Goal: Task Accomplishment & Management: Manage account settings

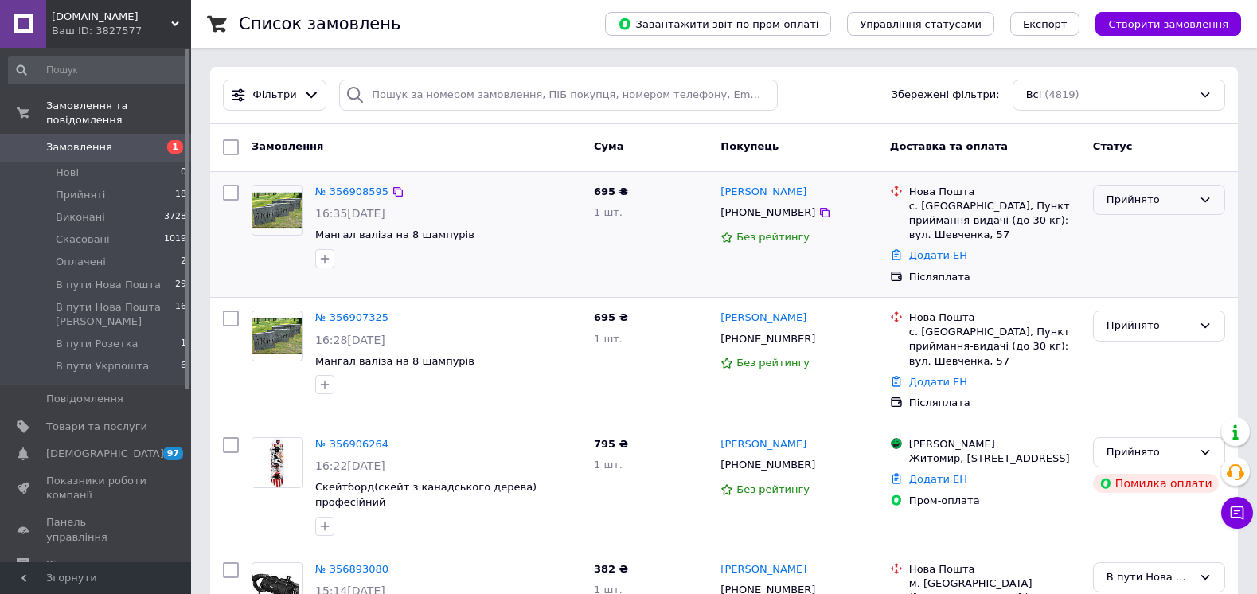
click at [1202, 191] on div "Прийнято" at bounding box center [1159, 200] width 132 height 31
click at [1134, 236] on li "Виконано" at bounding box center [1158, 232] width 131 height 29
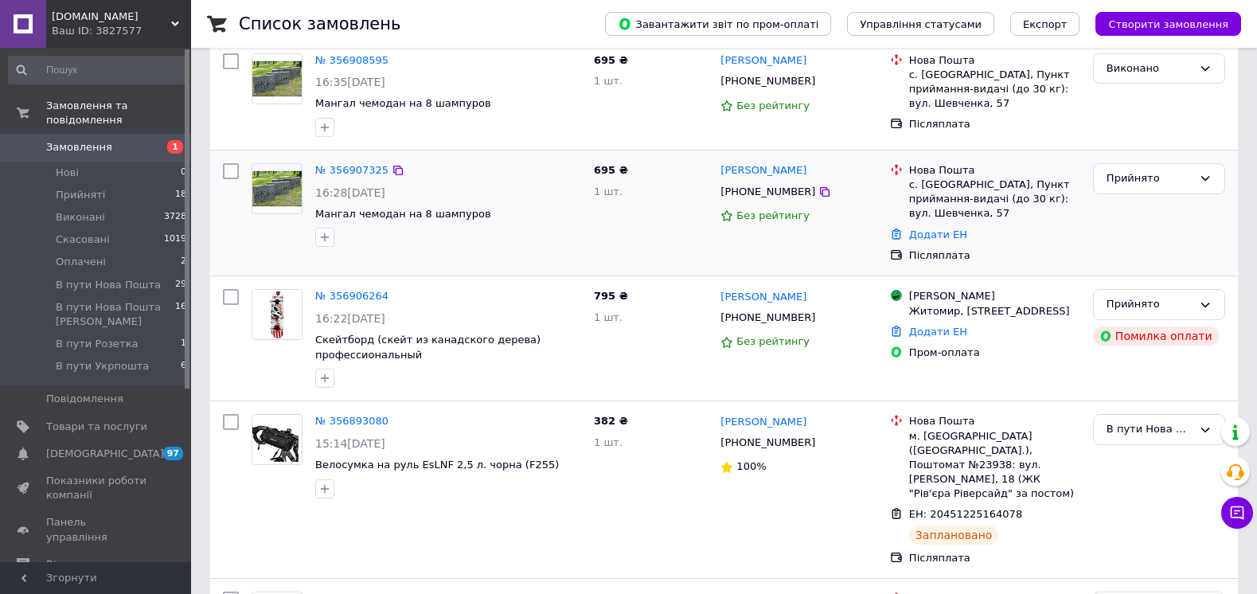
scroll to position [159, 0]
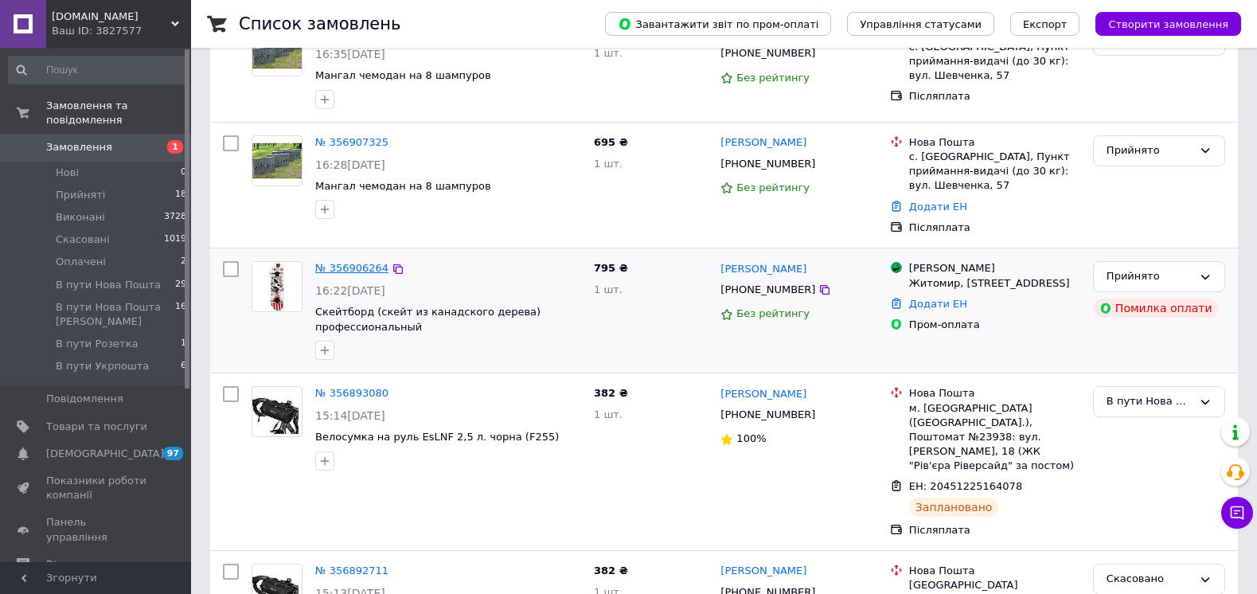
click at [342, 262] on link "№ 356906264" at bounding box center [351, 268] width 73 height 12
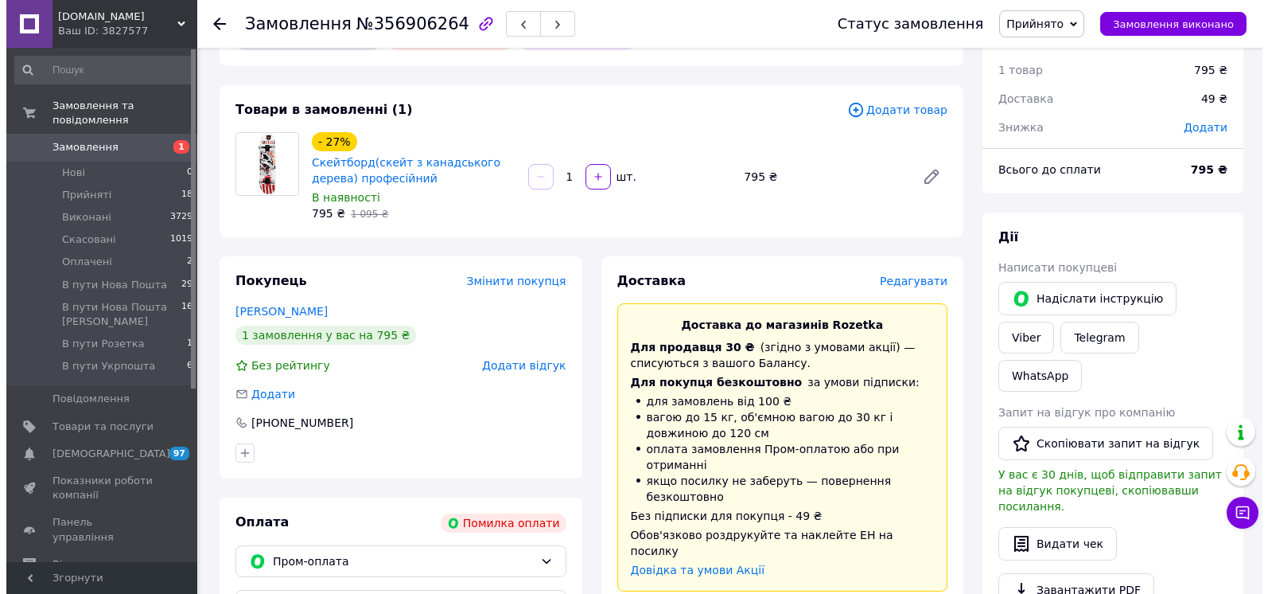
scroll to position [80, 0]
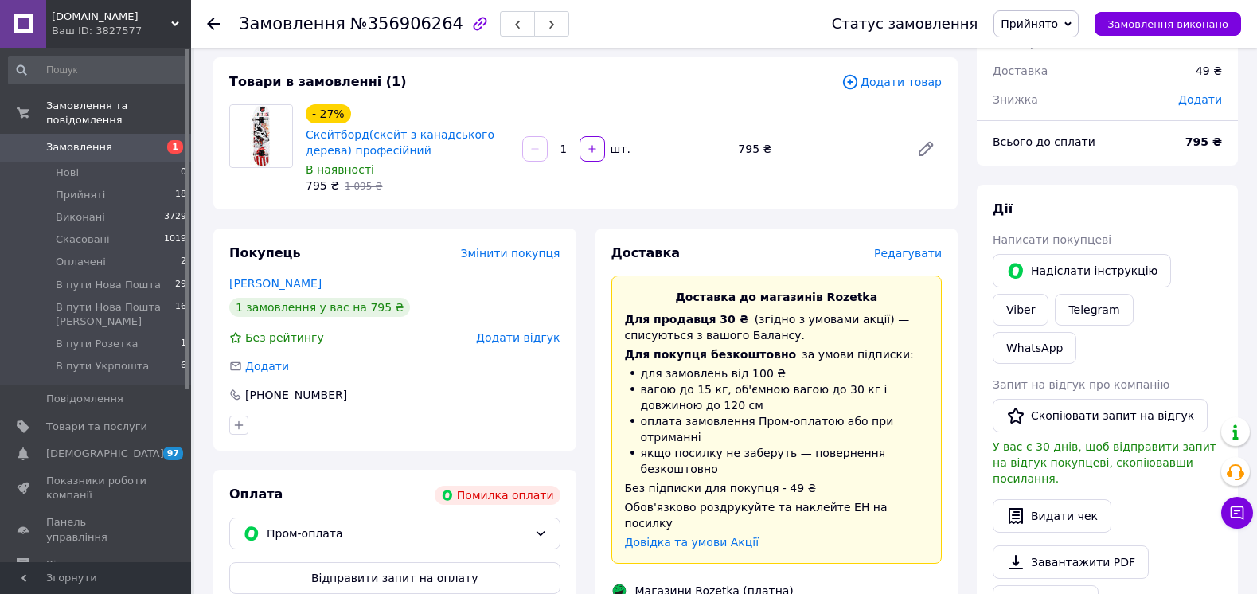
click at [916, 256] on span "Редагувати" at bounding box center [908, 253] width 68 height 13
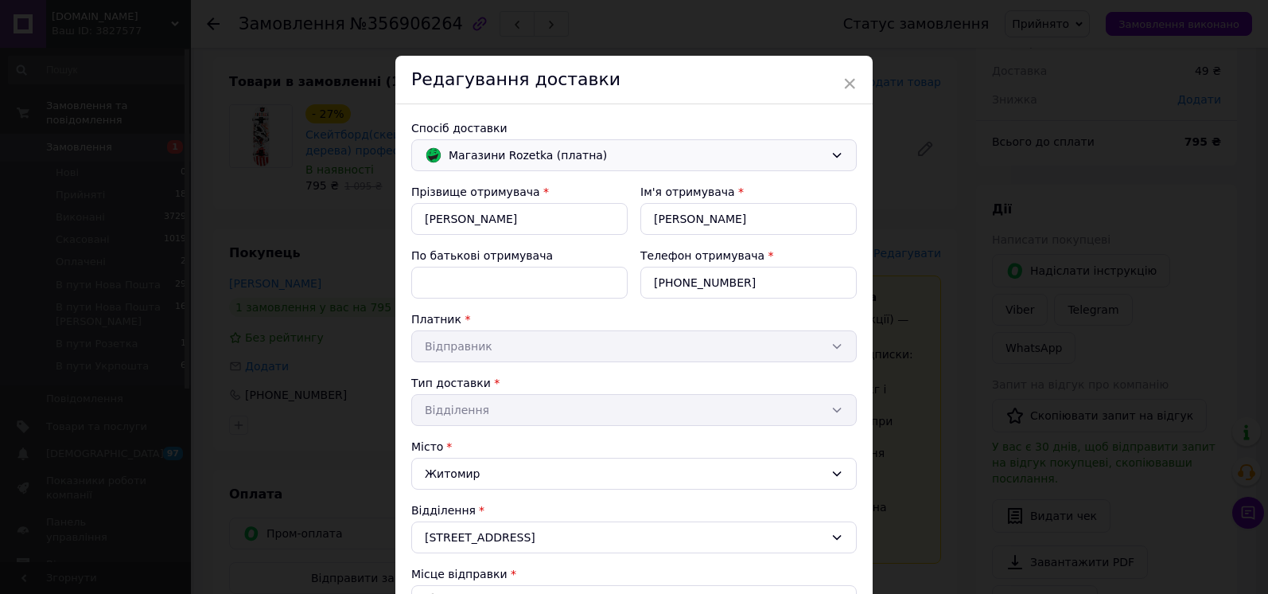
click at [569, 156] on span "Магазини Rozetka (платна)" at bounding box center [637, 155] width 376 height 18
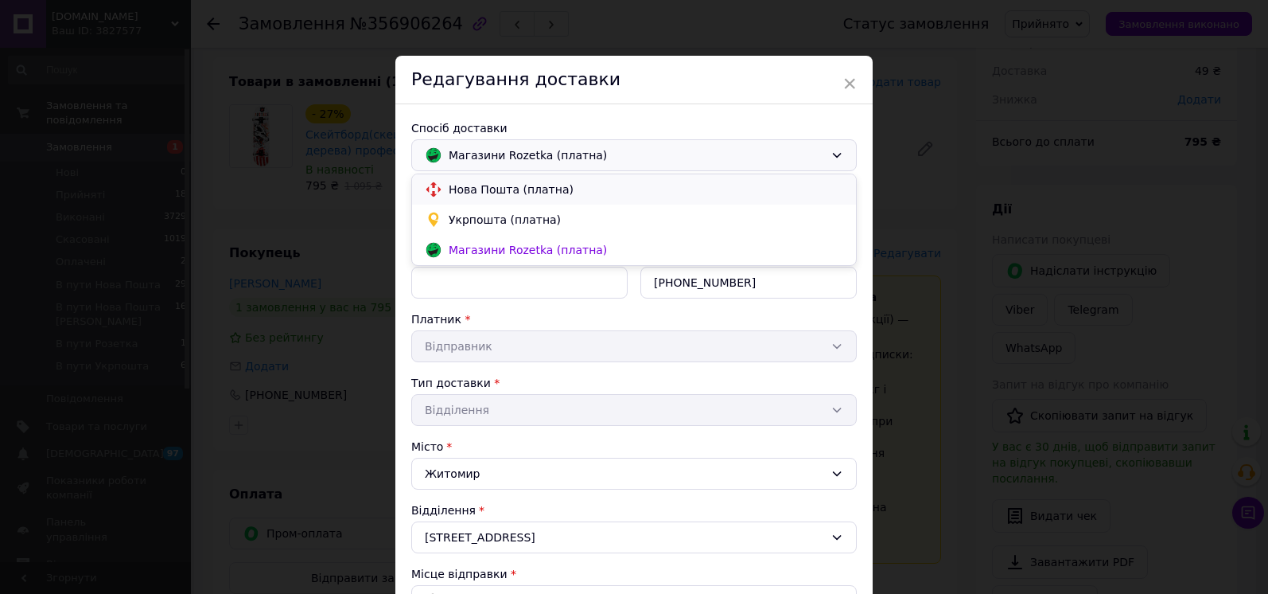
click at [524, 189] on span "Нова Пошта (платна)" at bounding box center [646, 189] width 395 height 16
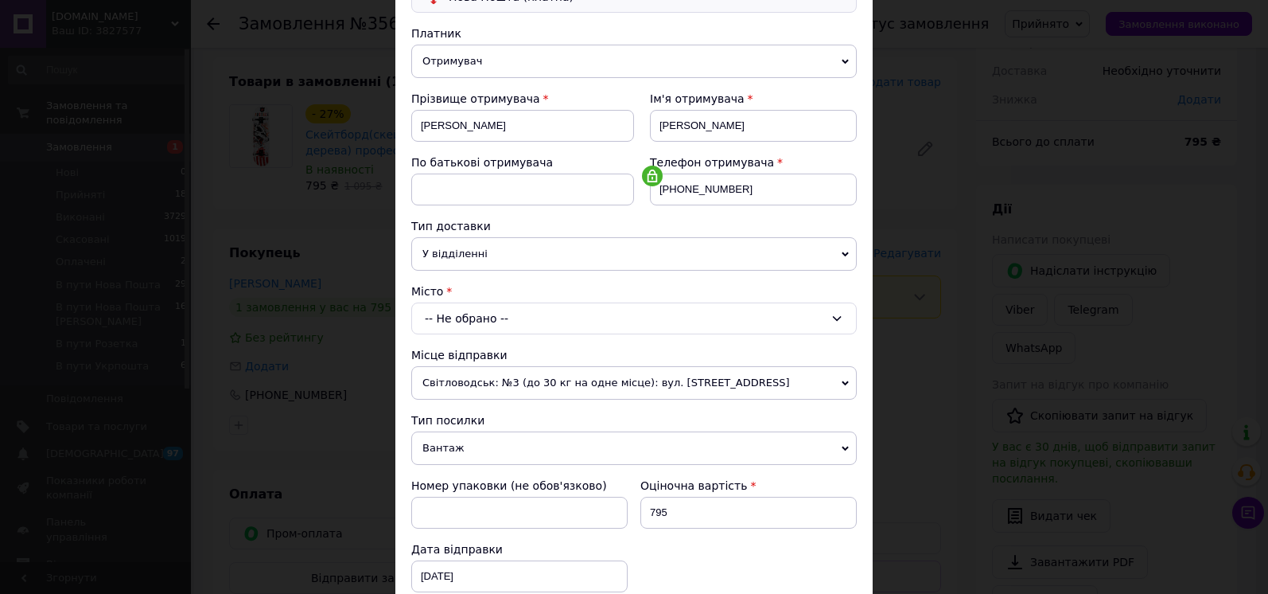
scroll to position [159, 0]
click at [472, 321] on div "-- Не обрано --" at bounding box center [634, 318] width 446 height 32
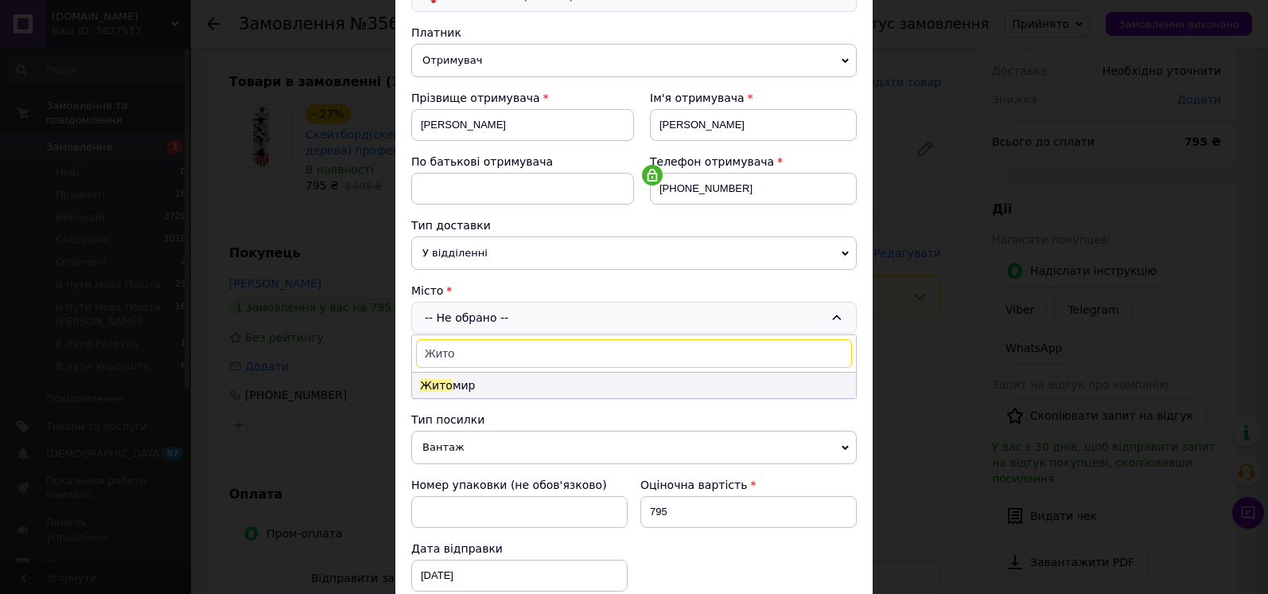
type input "Жито"
click at [456, 385] on li "Жито мир" at bounding box center [634, 384] width 444 height 25
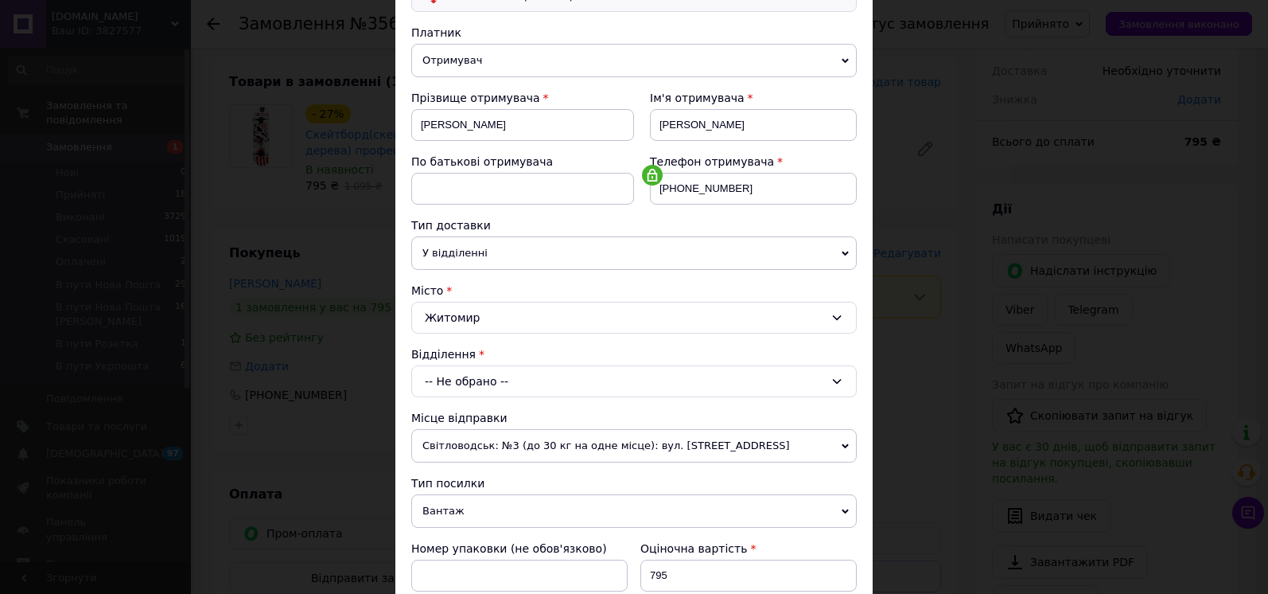
click at [462, 377] on div "-- Не обрано --" at bounding box center [634, 381] width 446 height 32
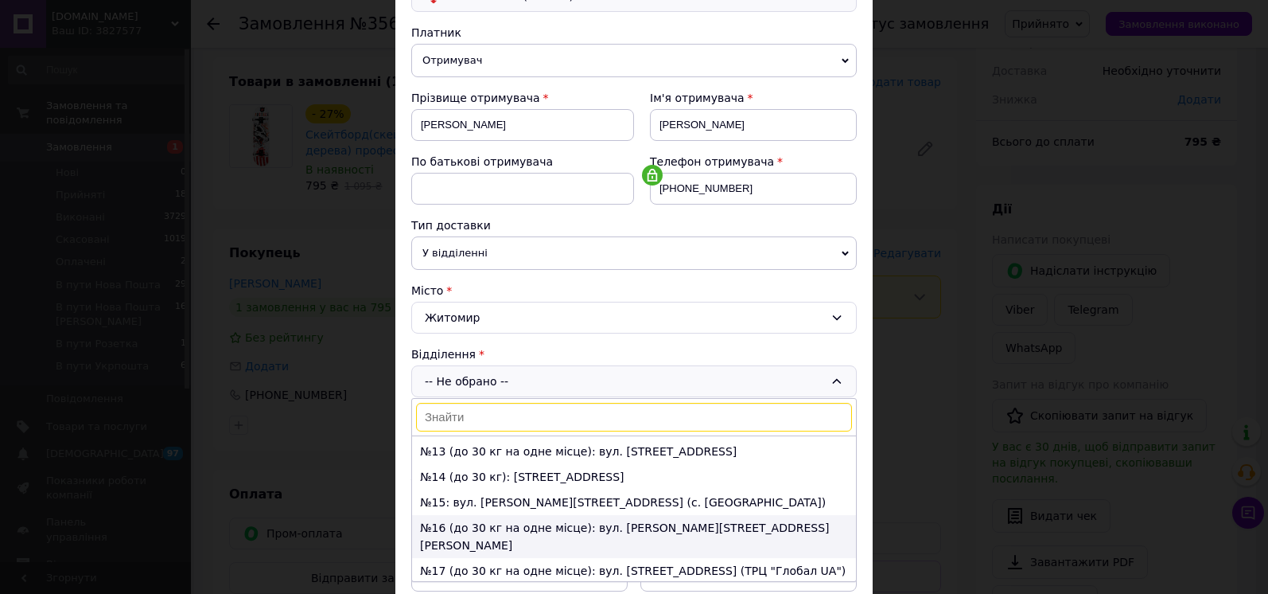
scroll to position [239, 0]
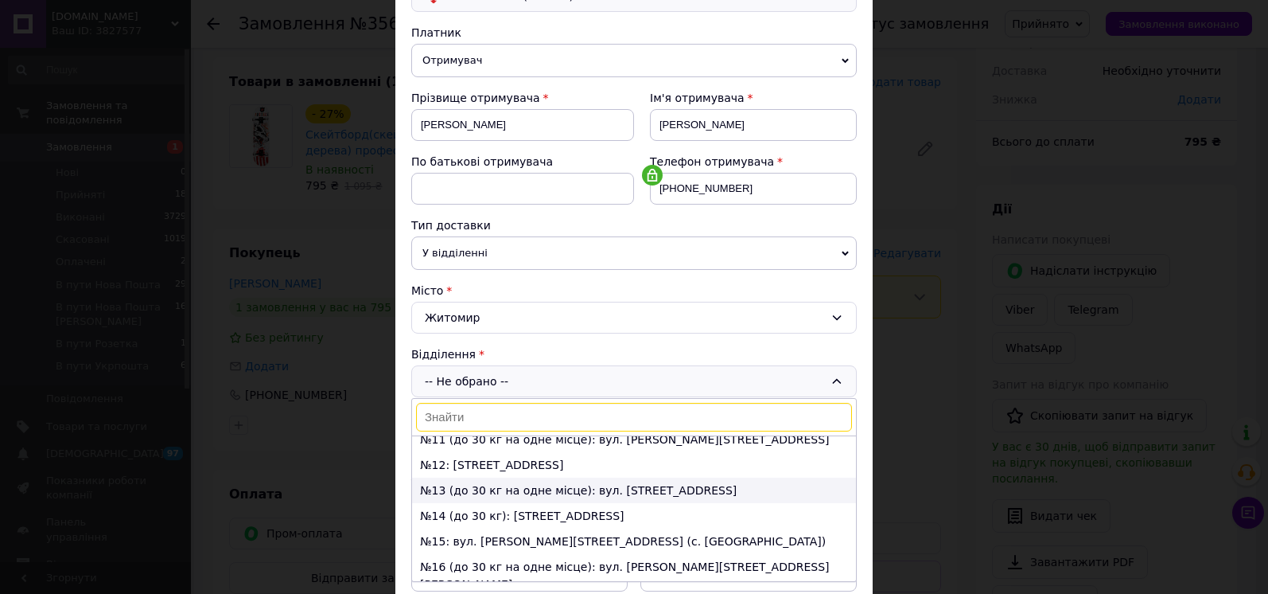
click at [451, 488] on li "№13 (до 30 кг на одне місце): вул. [STREET_ADDRESS]" at bounding box center [634, 489] width 444 height 25
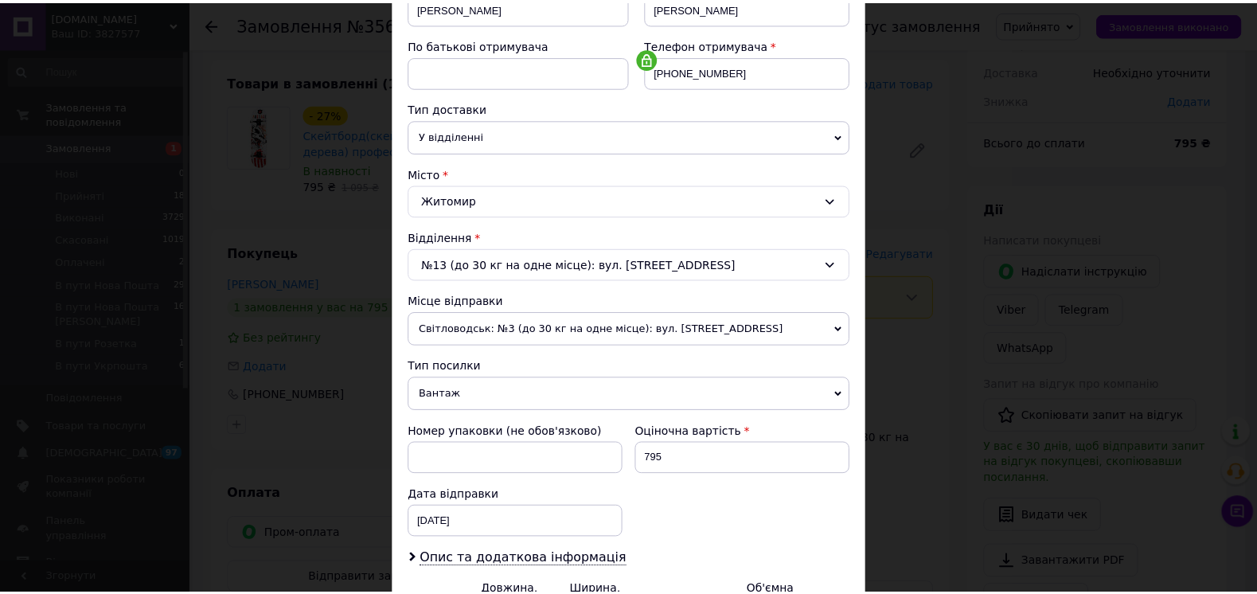
scroll to position [463, 0]
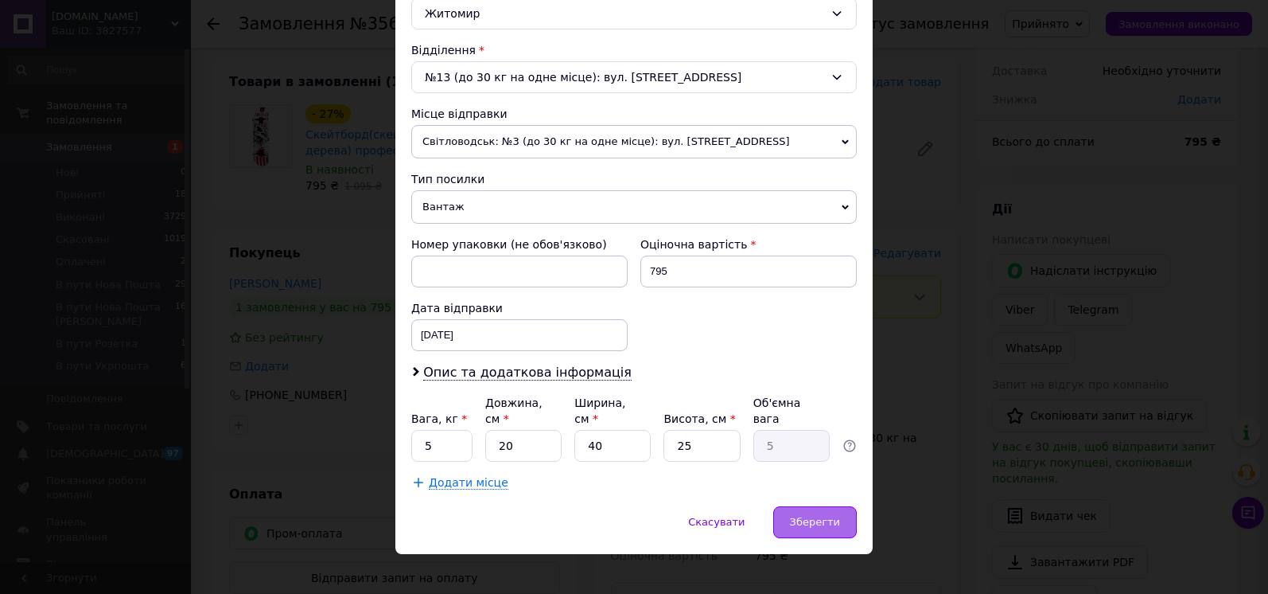
click at [836, 516] on span "Зберегти" at bounding box center [815, 522] width 50 height 12
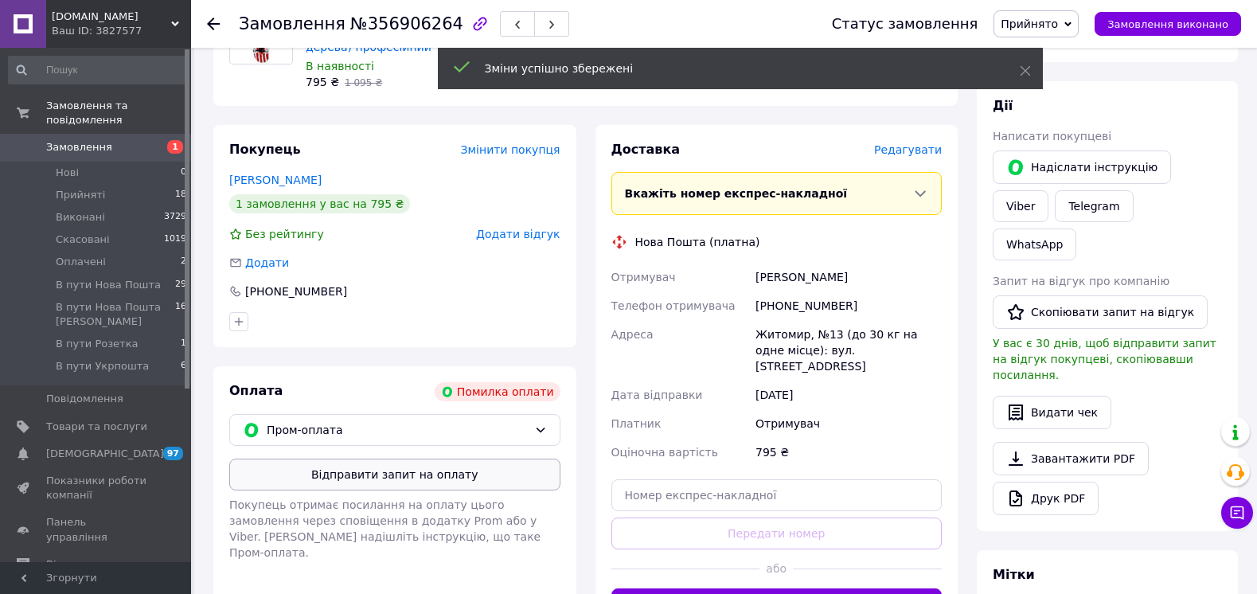
scroll to position [318, 0]
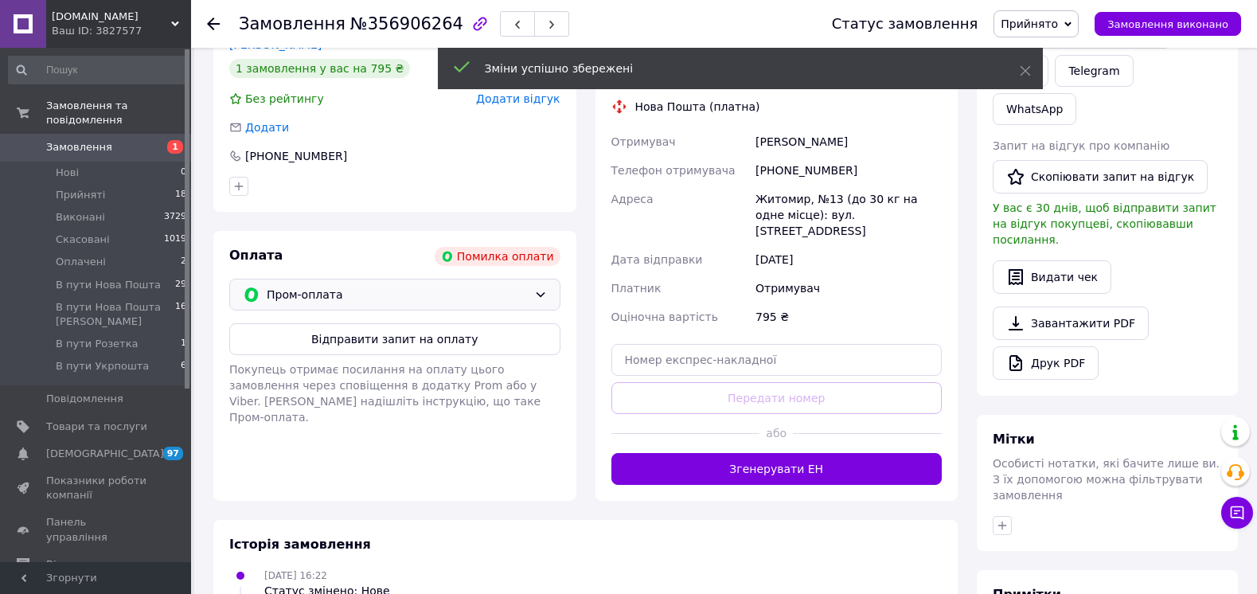
click at [289, 292] on span "Пром-оплата" at bounding box center [397, 295] width 261 height 18
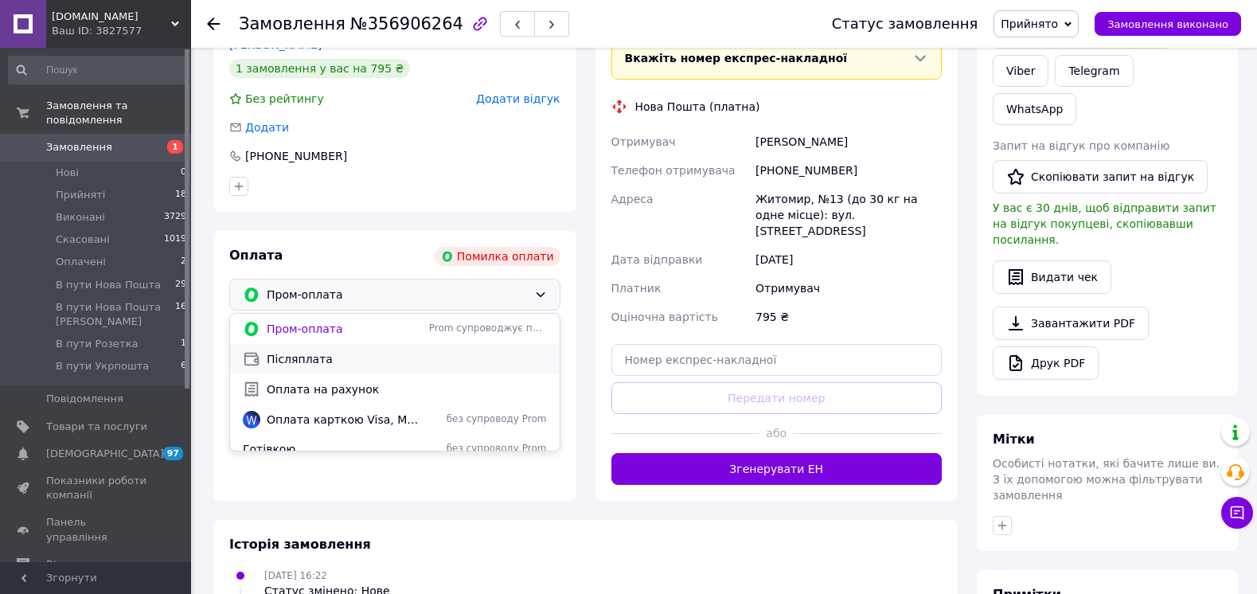
click at [279, 365] on span "Післяплата" at bounding box center [407, 359] width 280 height 16
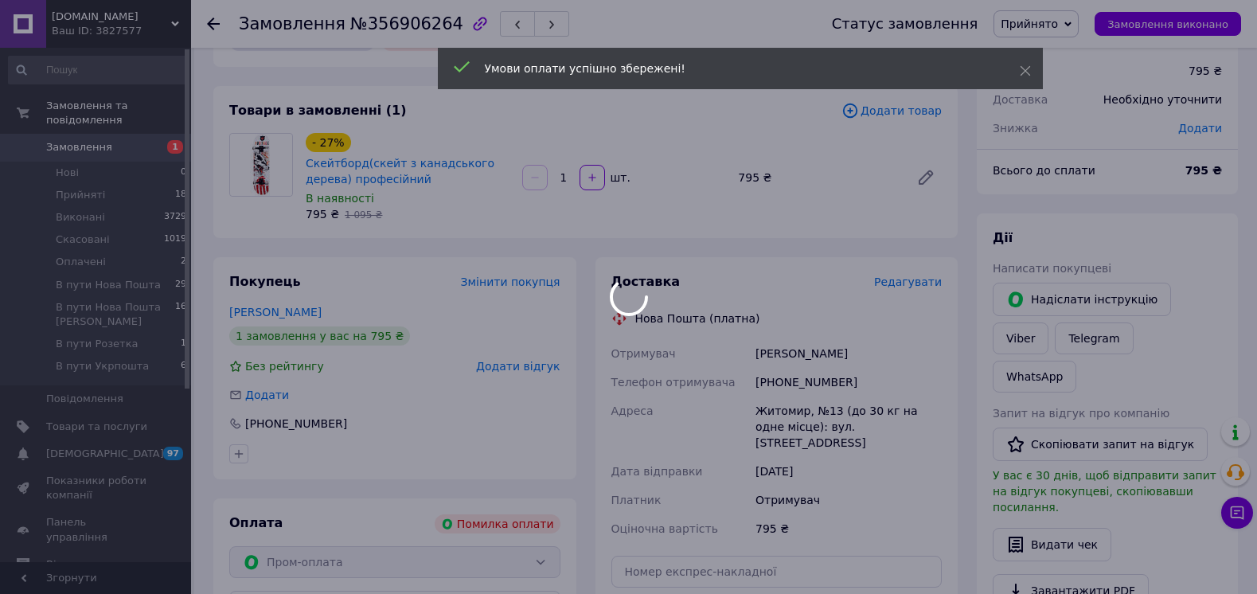
scroll to position [0, 0]
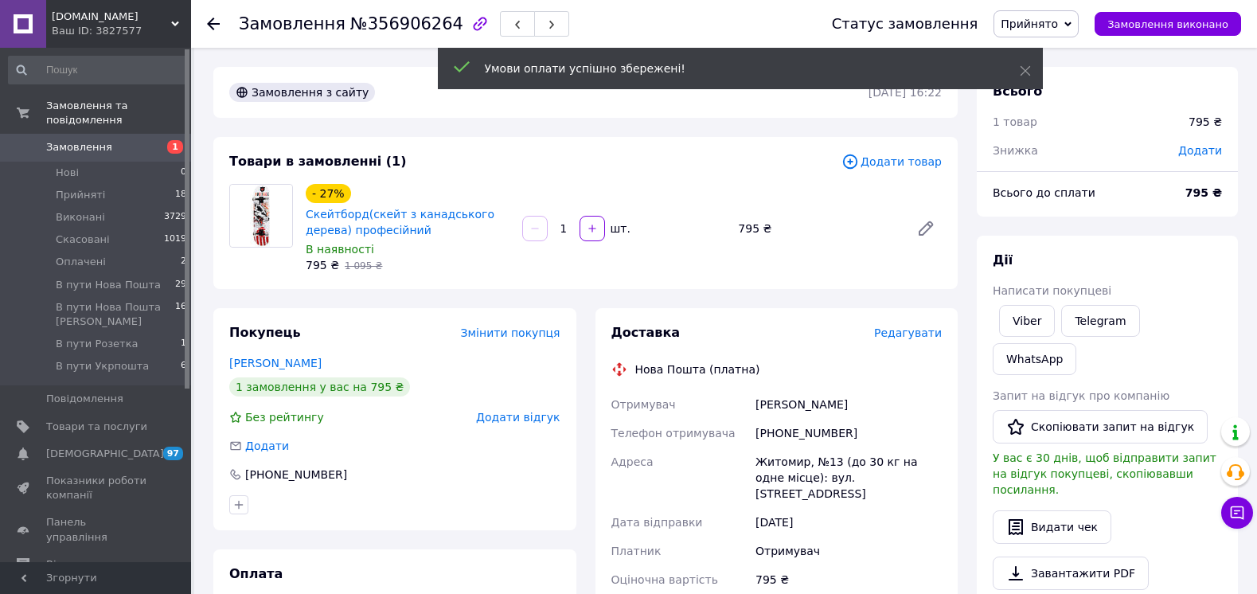
click at [75, 140] on span "Замовлення" at bounding box center [79, 147] width 66 height 14
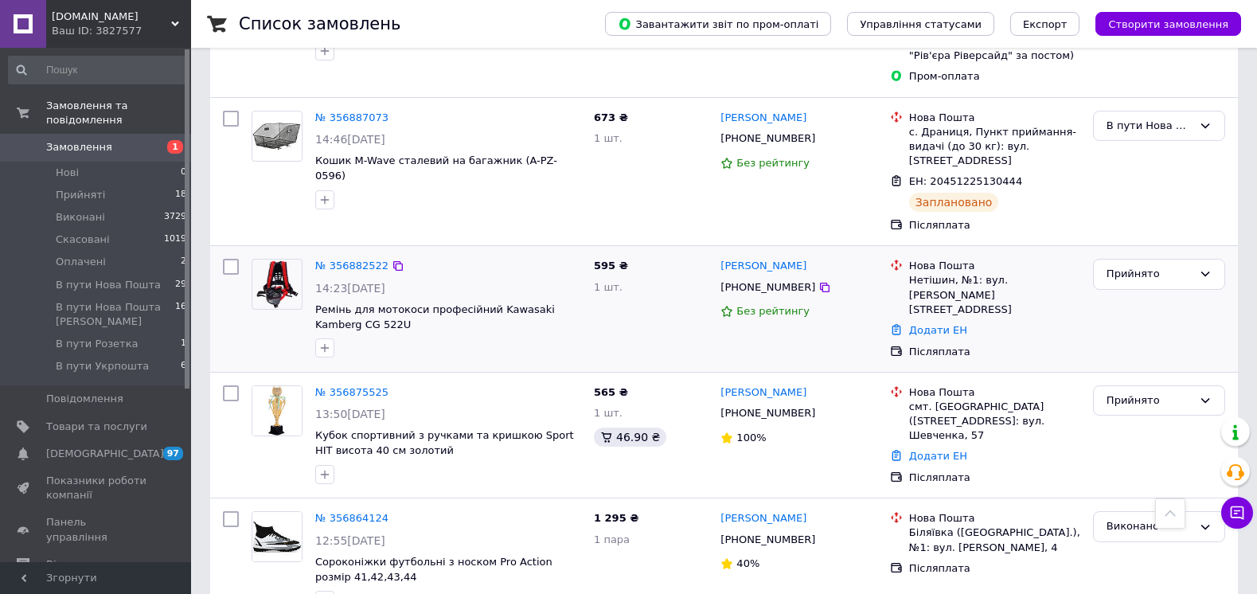
scroll to position [796, 0]
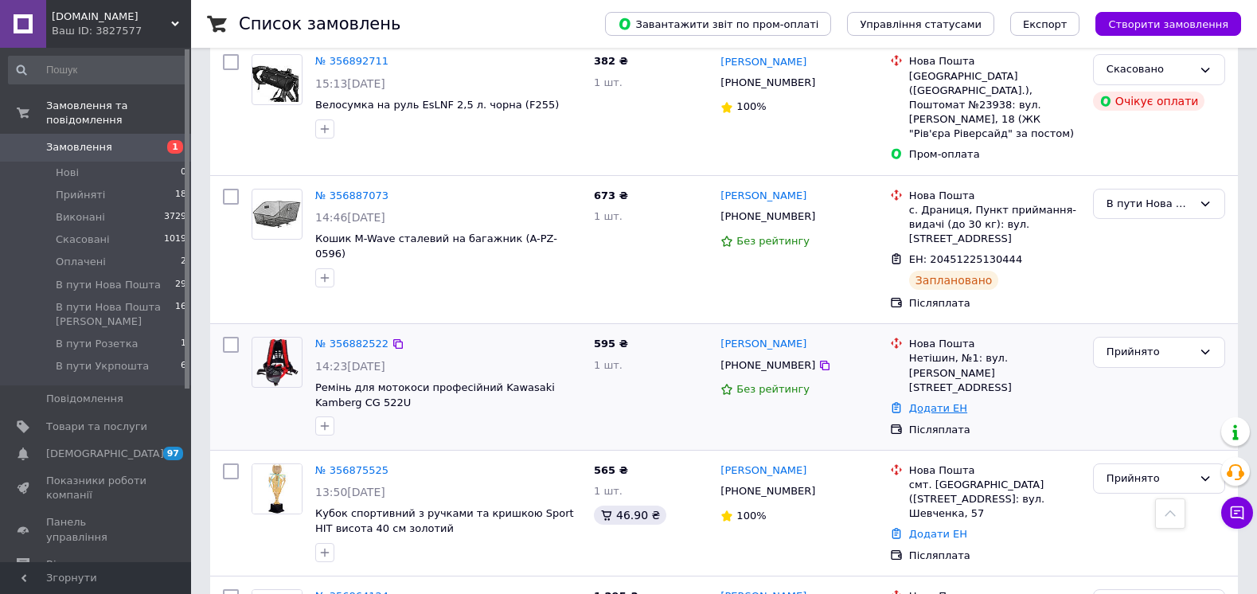
click at [920, 402] on link "Додати ЕН" at bounding box center [938, 408] width 58 height 12
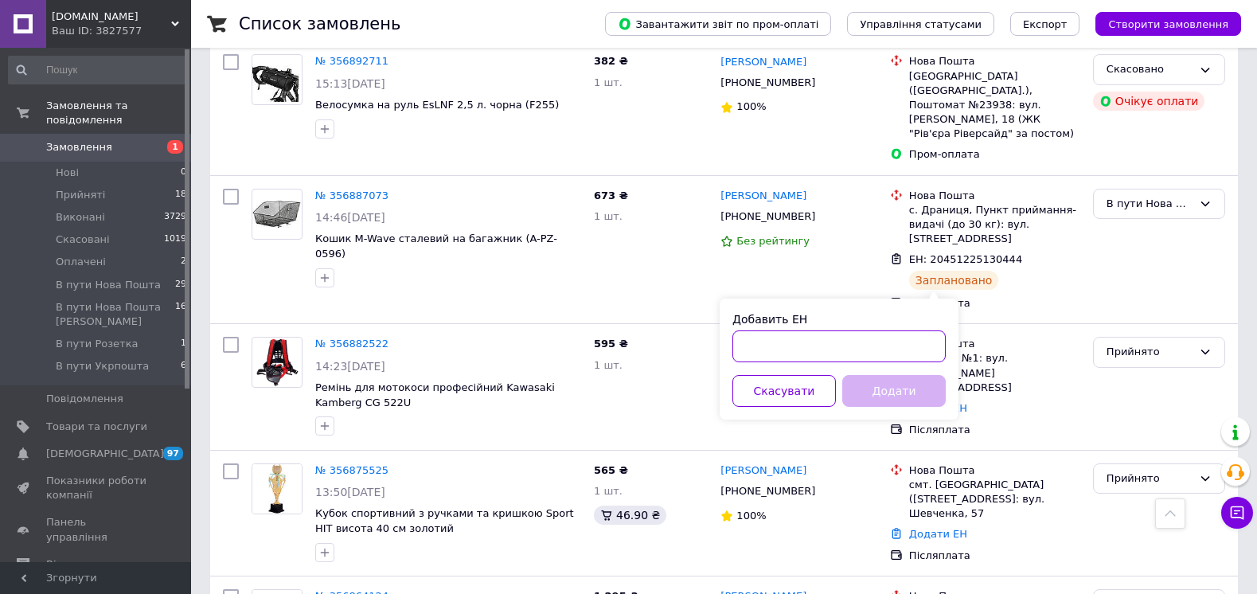
click at [840, 356] on input "Добавить ЕН" at bounding box center [838, 346] width 213 height 32
paste input "59001432919137"
type input "59001432919137"
click at [874, 379] on button "Додати" at bounding box center [893, 391] width 103 height 32
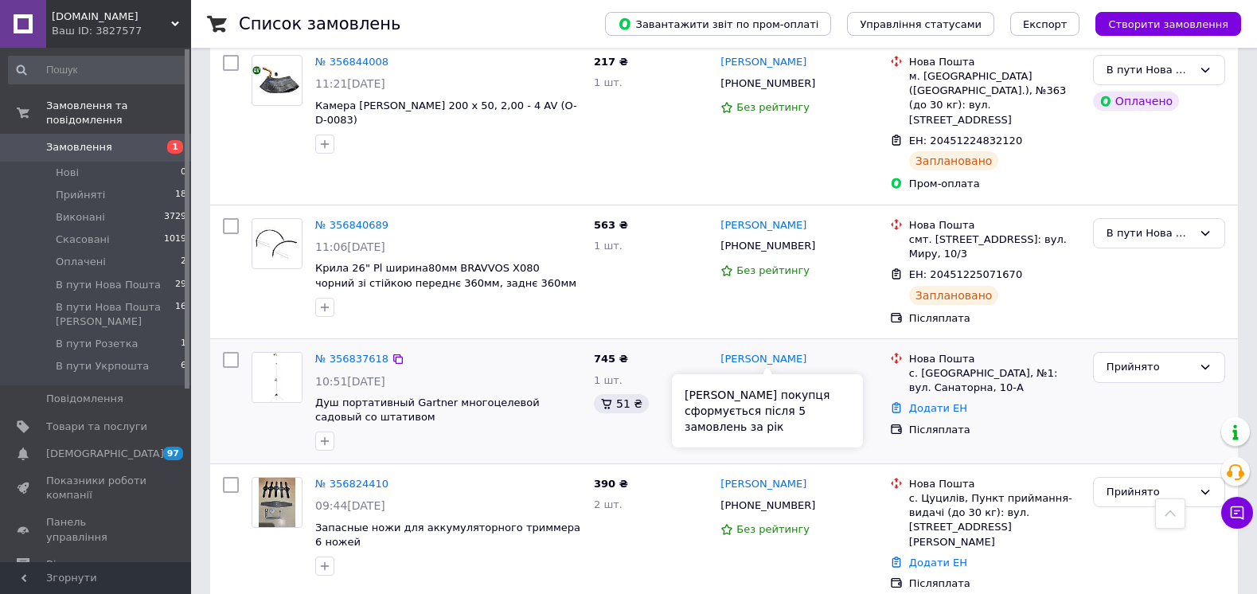
scroll to position [1936, 0]
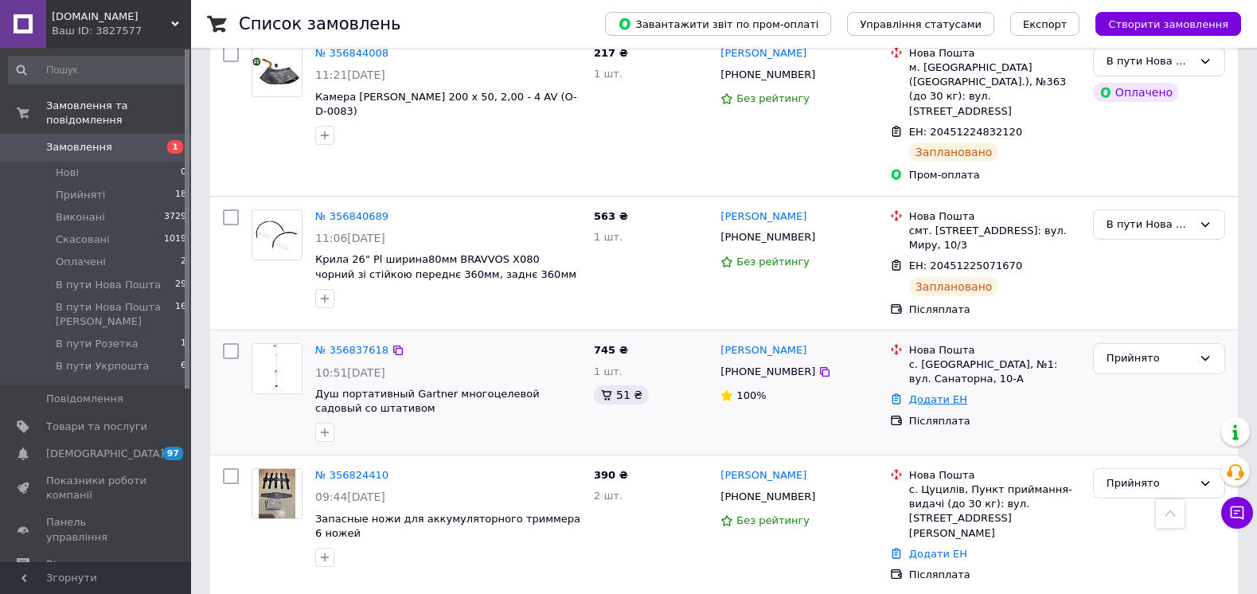
click at [924, 393] on link "Додати ЕН" at bounding box center [938, 399] width 58 height 12
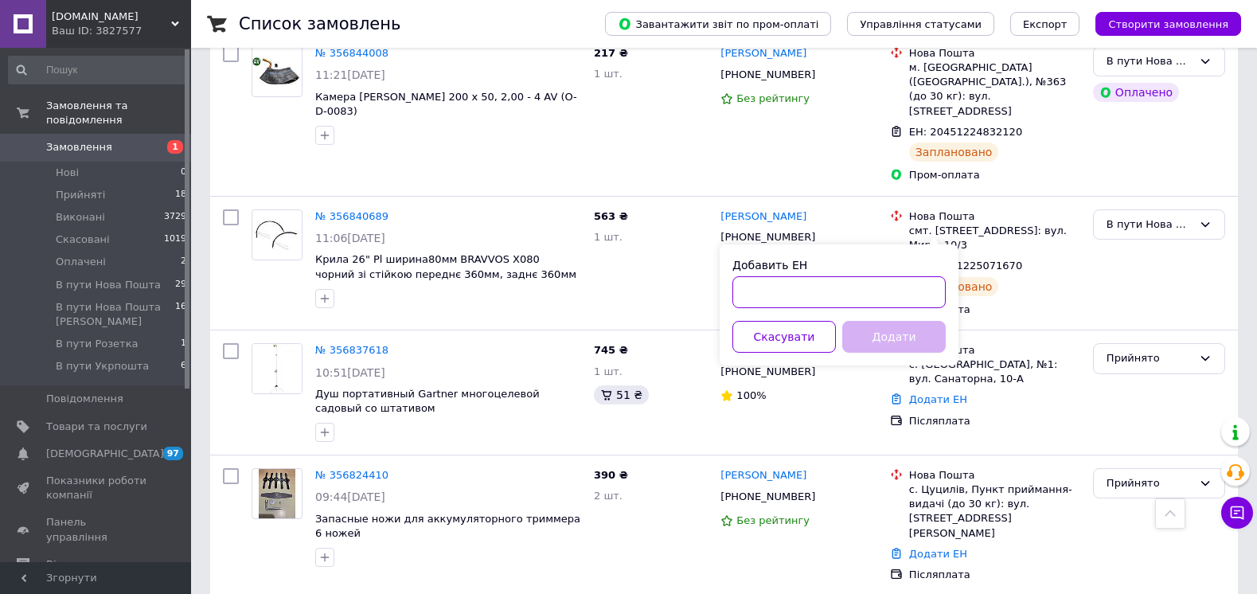
click at [803, 290] on input "Добавить ЕН" at bounding box center [838, 292] width 213 height 32
paste input "59001432919859"
type input "59001432919859"
click at [862, 337] on button "Додати" at bounding box center [893, 337] width 103 height 32
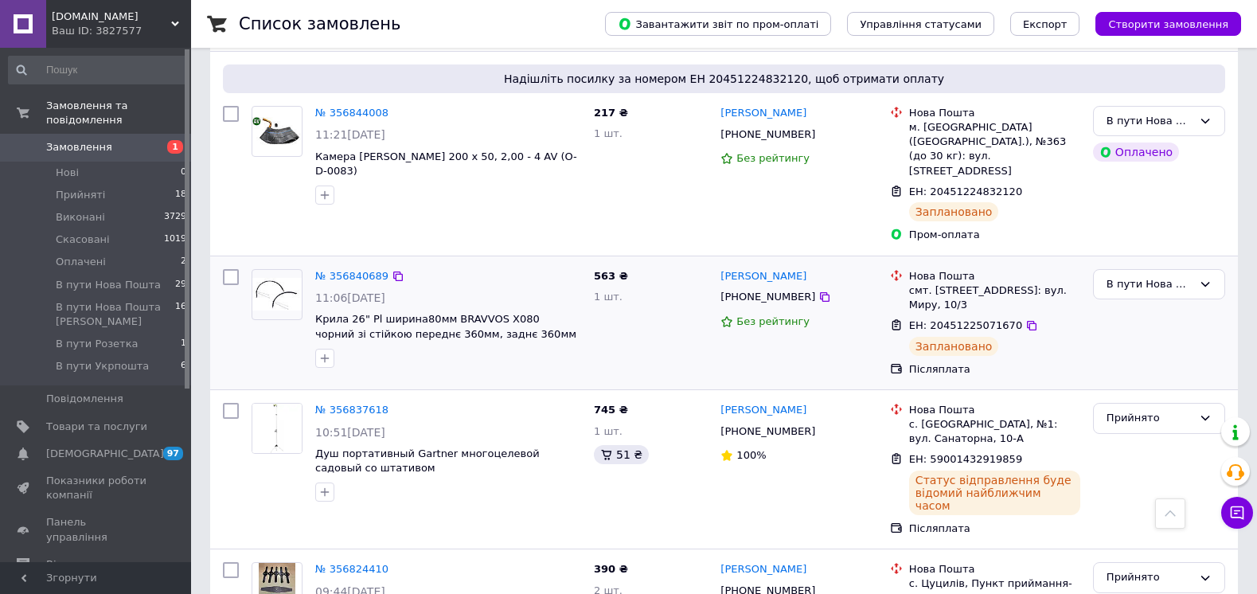
scroll to position [1718, 0]
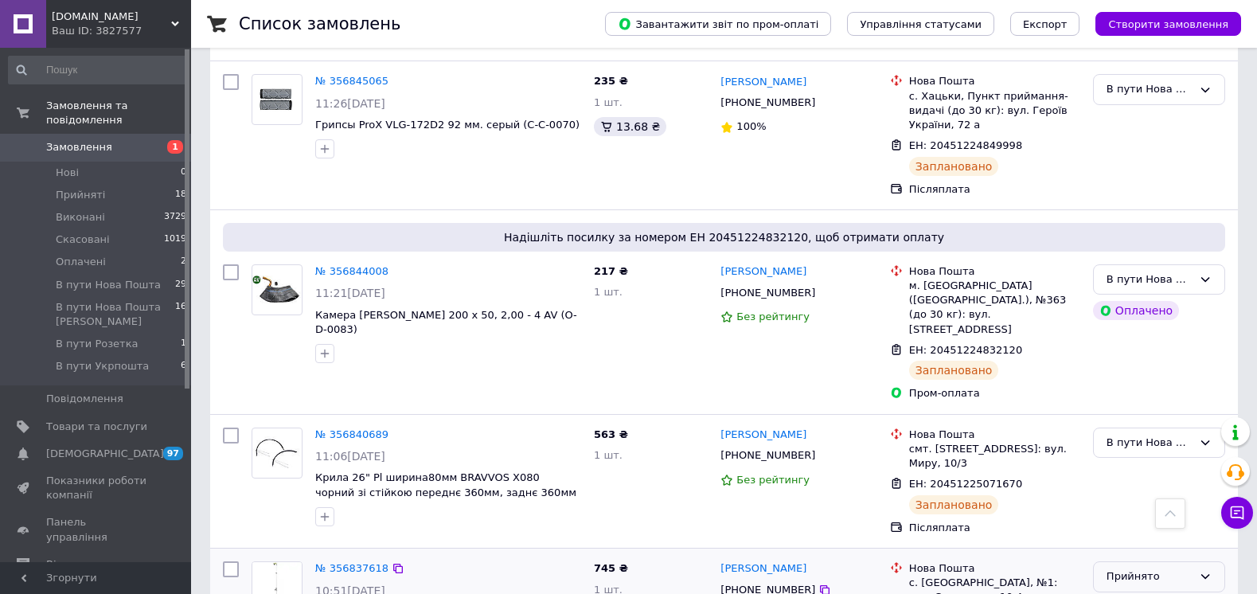
click at [1140, 568] on div "Прийнято" at bounding box center [1149, 576] width 86 height 17
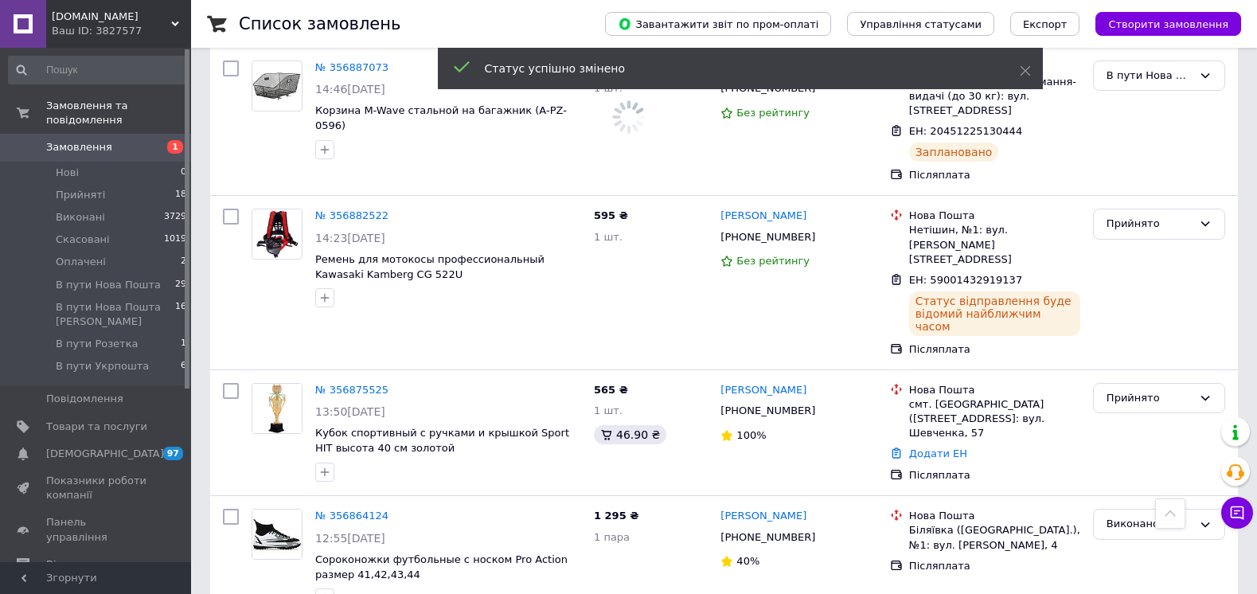
scroll to position [922, 0]
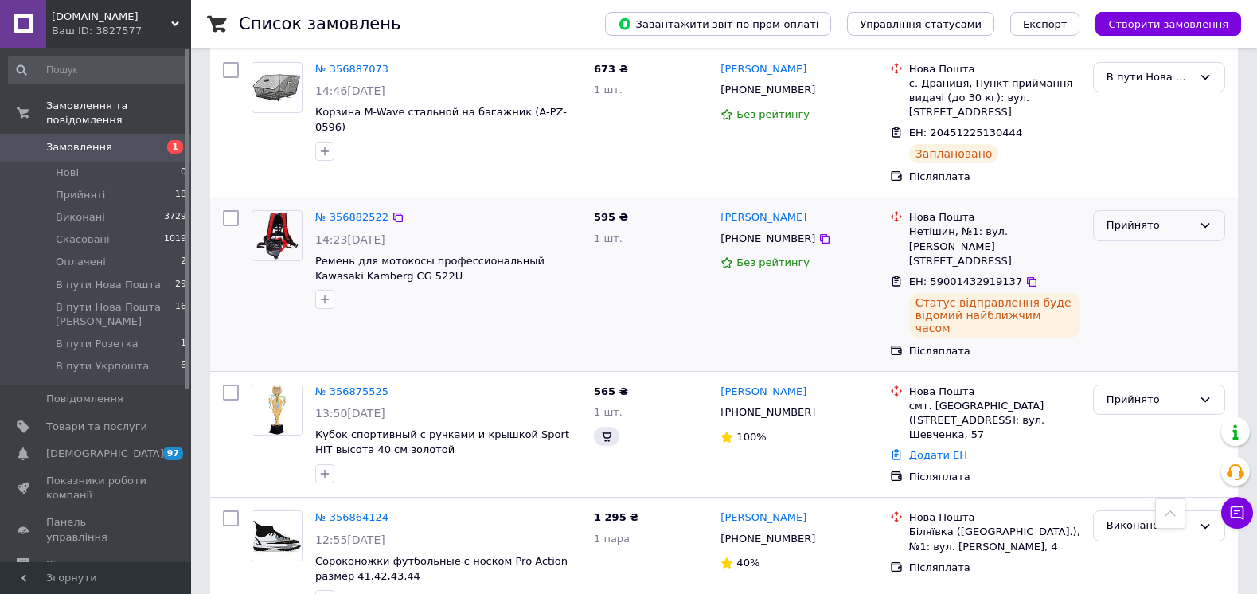
click at [1128, 241] on div "Прийнято" at bounding box center [1159, 225] width 132 height 31
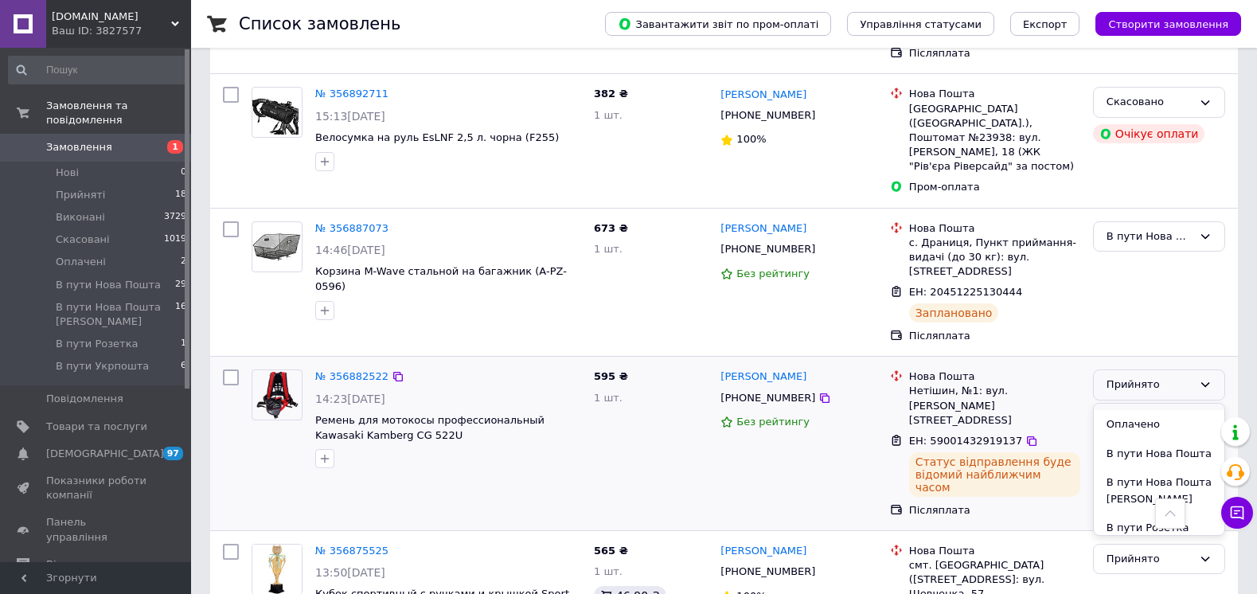
scroll to position [80, 0]
click at [1126, 411] on li "В пути Нова Пошта" at bounding box center [1158, 425] width 131 height 29
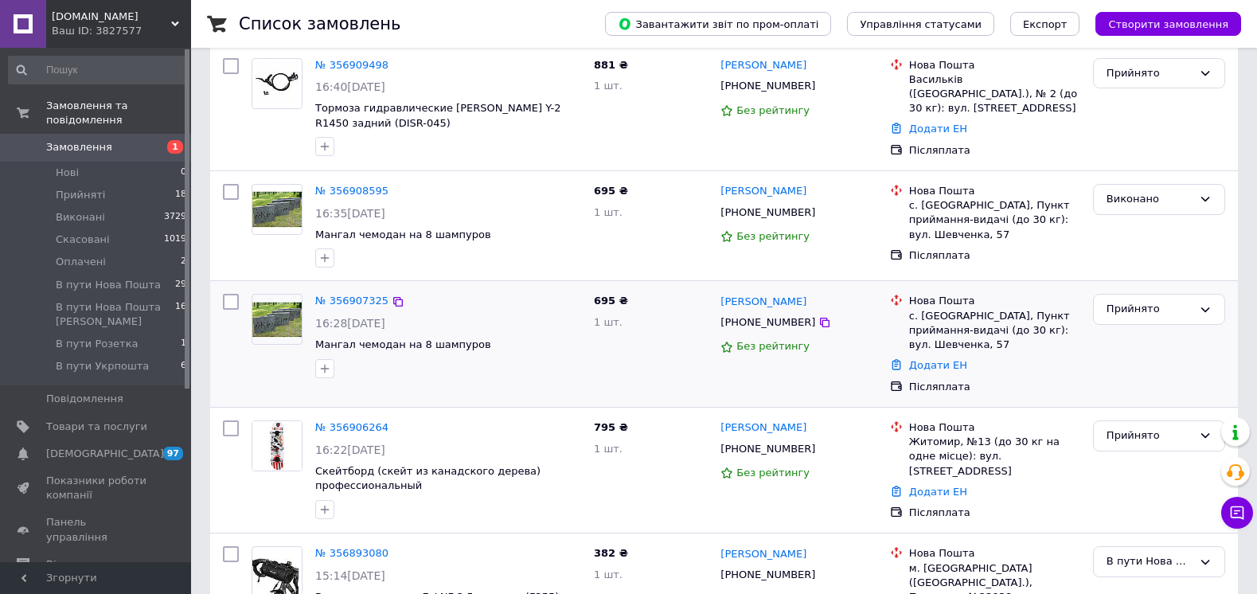
scroll to position [0, 0]
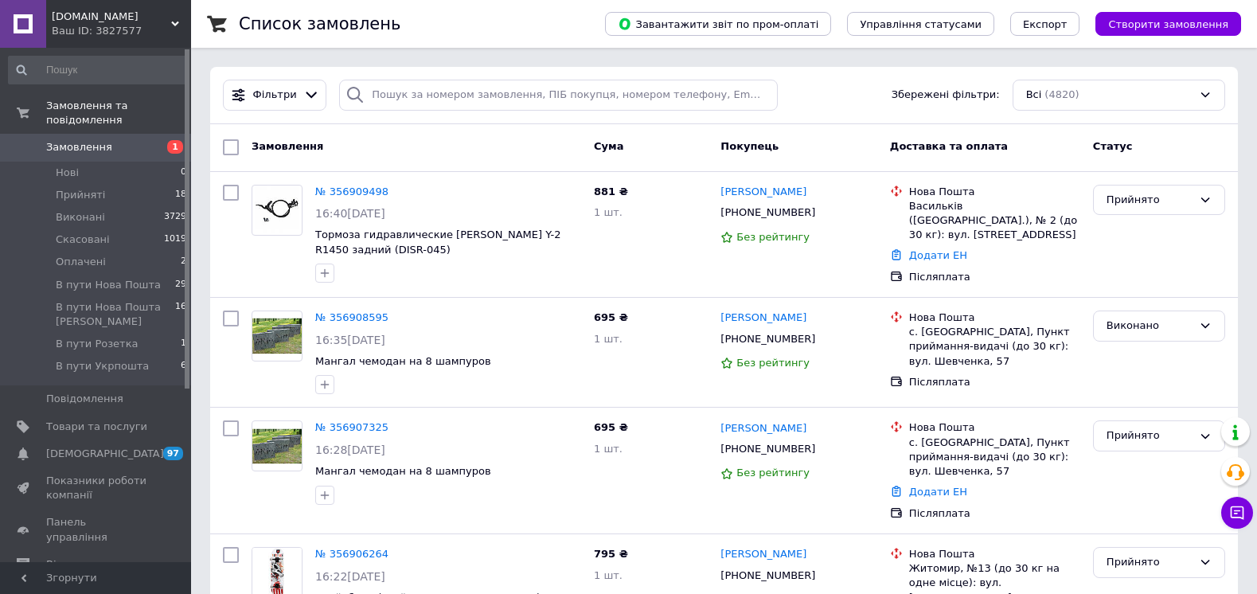
click at [105, 140] on span "Замовлення" at bounding box center [96, 147] width 101 height 14
